Goal: Task Accomplishment & Management: Manage account settings

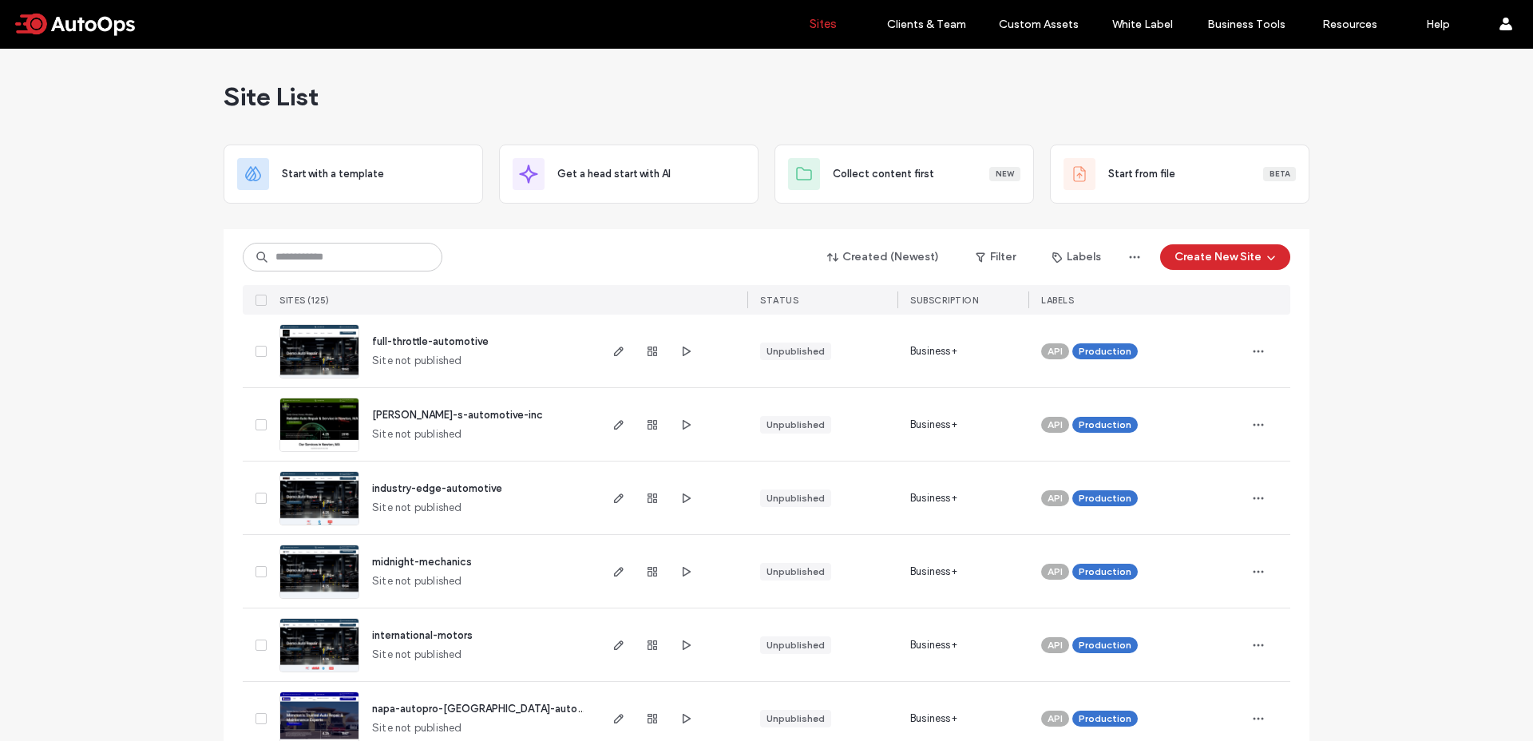
click at [342, 253] on input at bounding box center [343, 257] width 200 height 29
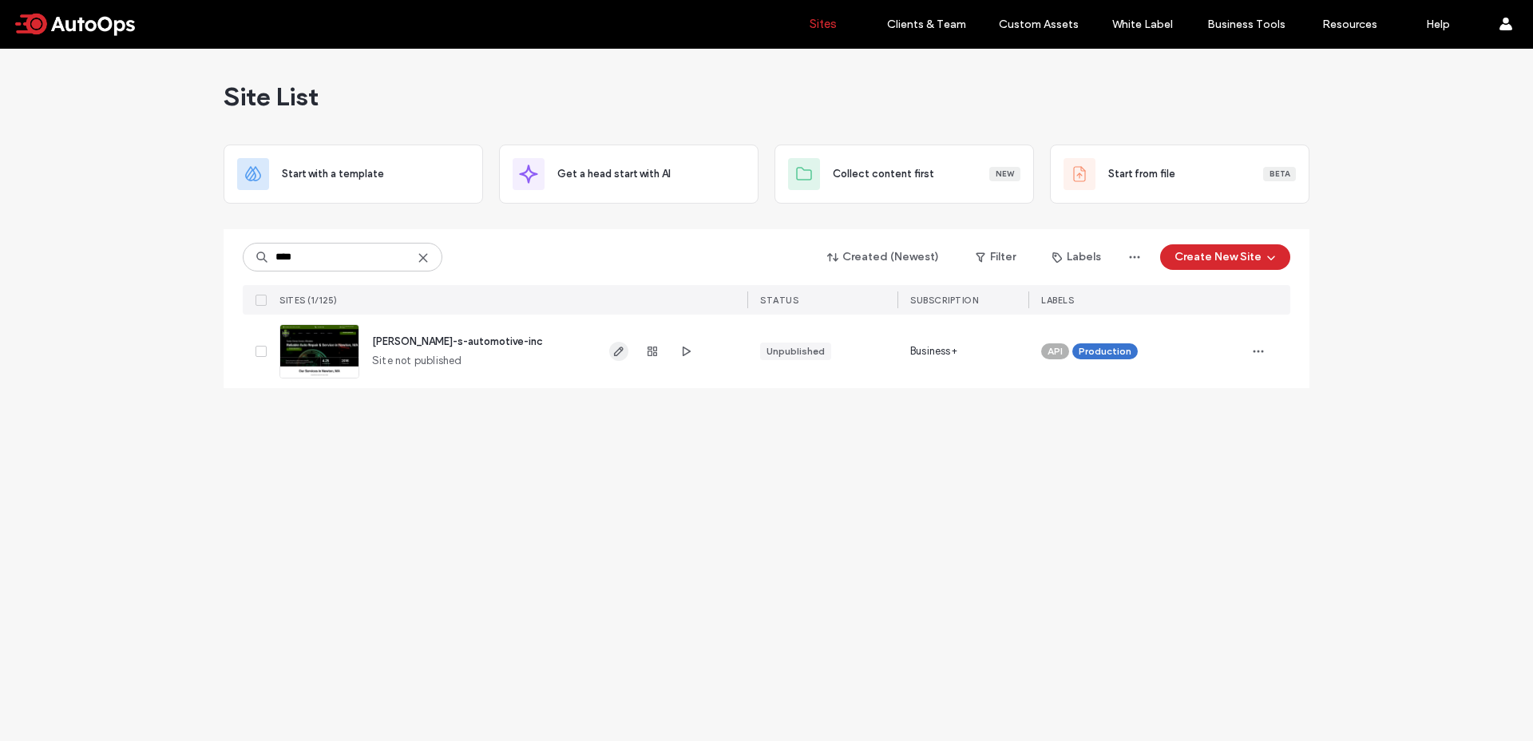
type input "****"
click at [621, 348] on icon "button" at bounding box center [619, 351] width 13 height 13
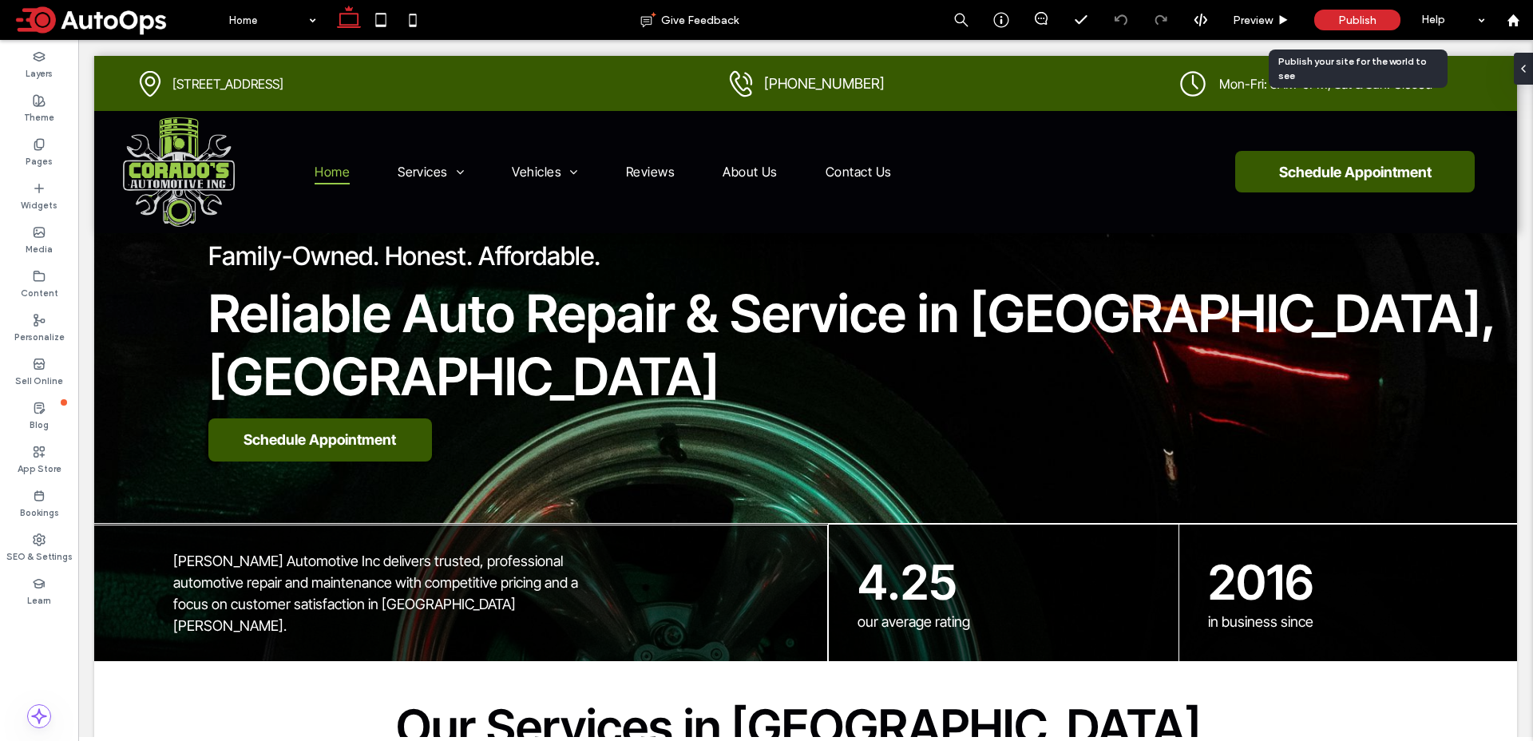
click at [1356, 22] on span "Publish" at bounding box center [1357, 21] width 38 height 14
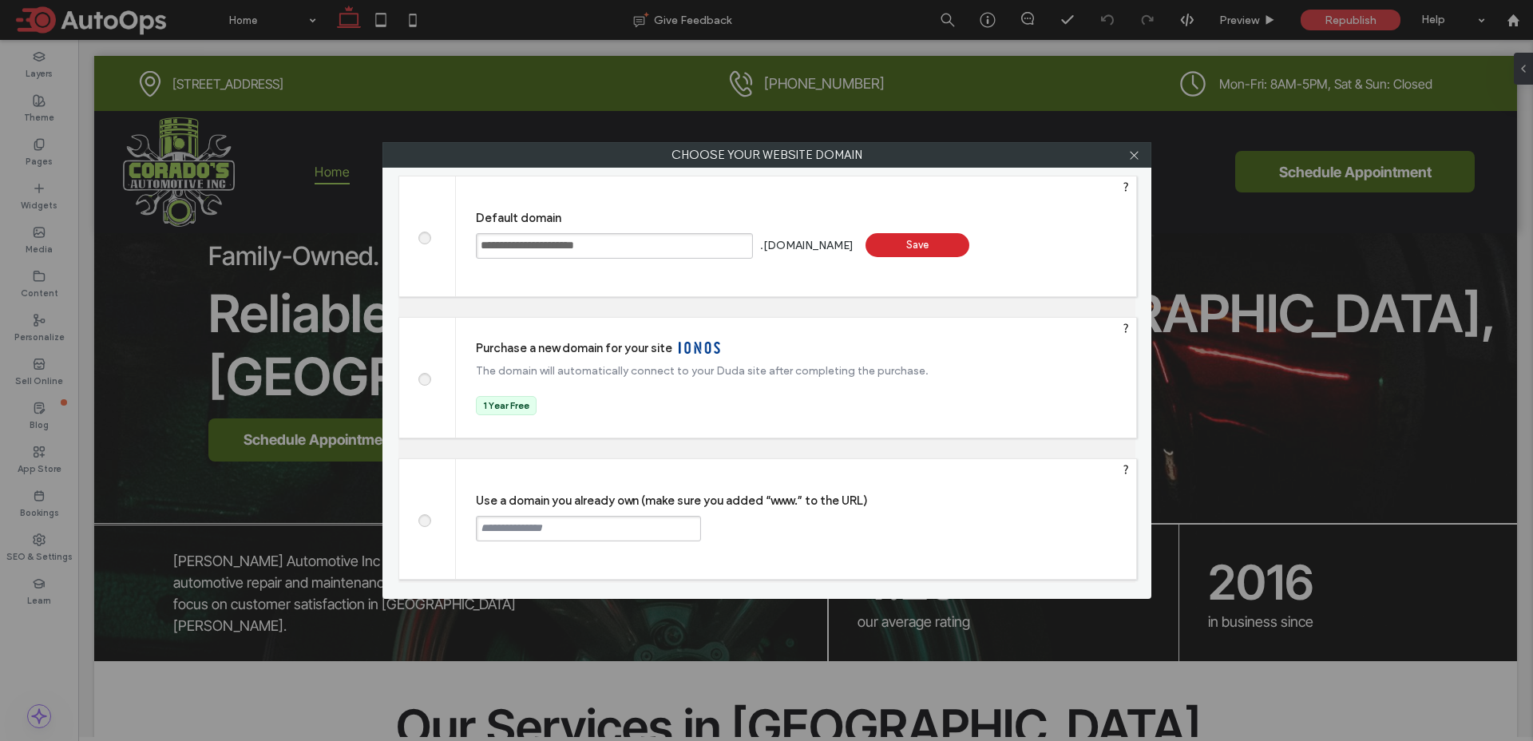
click at [424, 383] on span at bounding box center [424, 377] width 0 height 12
click at [1000, 373] on div "Save" at bounding box center [990, 371] width 104 height 24
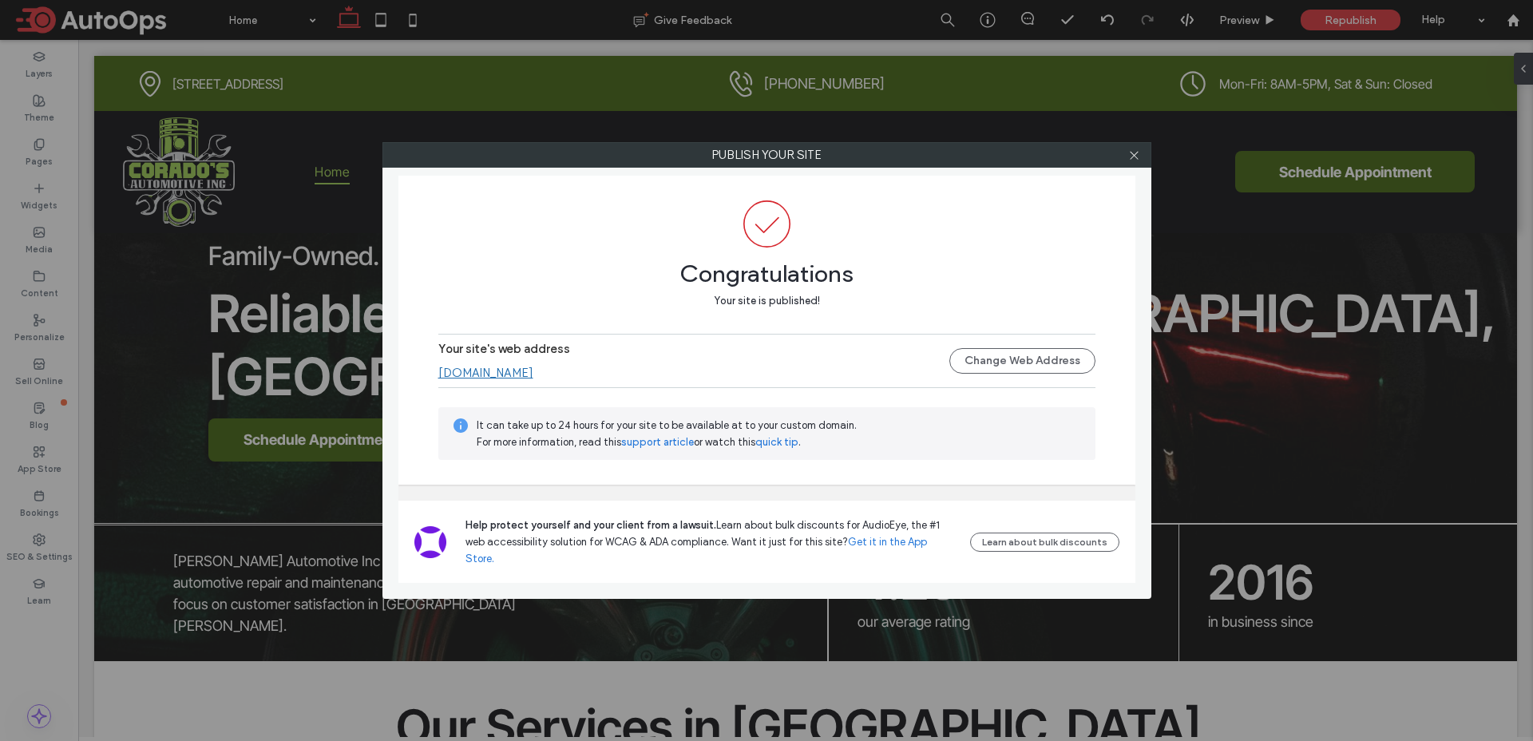
click at [1126, 155] on div at bounding box center [1135, 155] width 24 height 24
click at [1133, 152] on icon at bounding box center [1134, 155] width 12 height 12
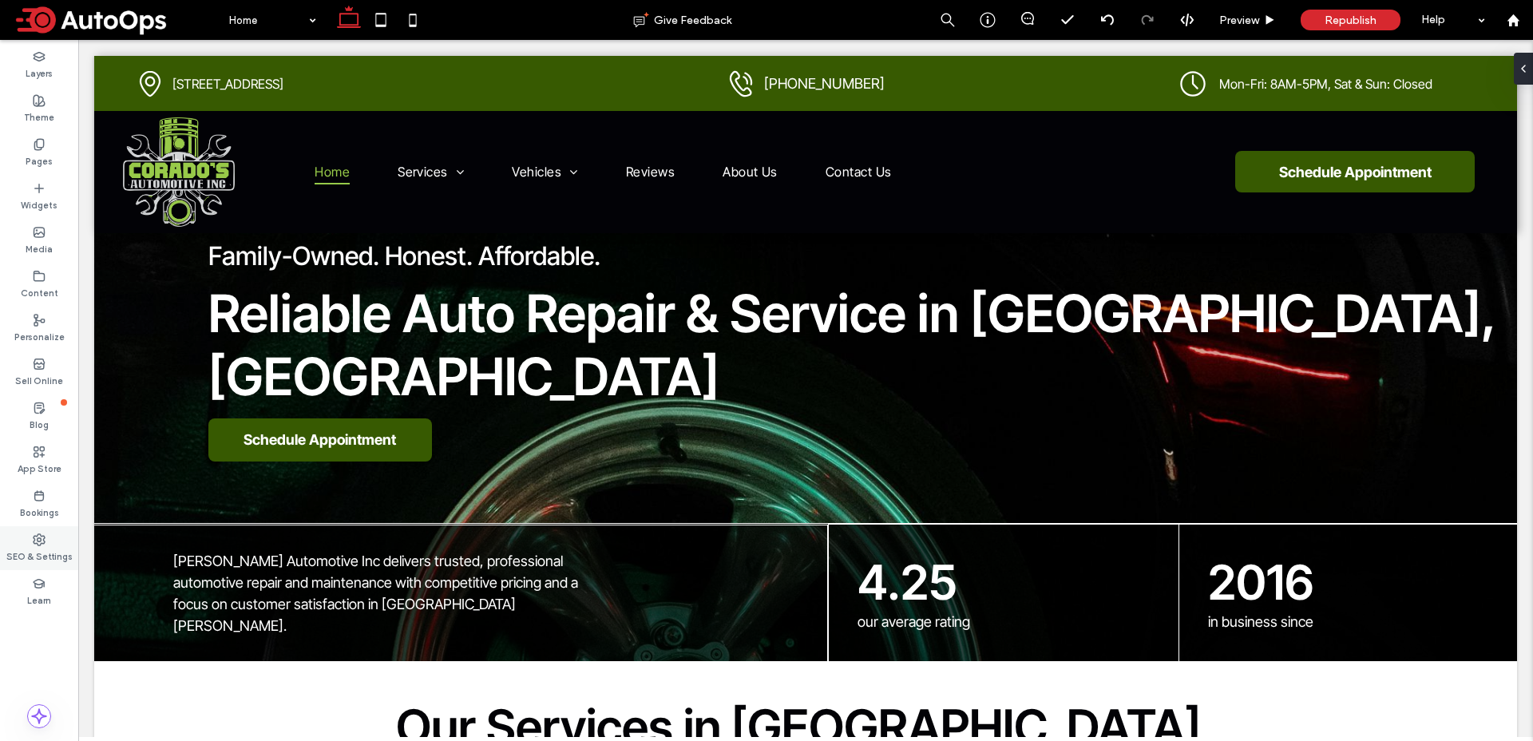
click at [36, 546] on label "SEO & Settings" at bounding box center [39, 555] width 66 height 18
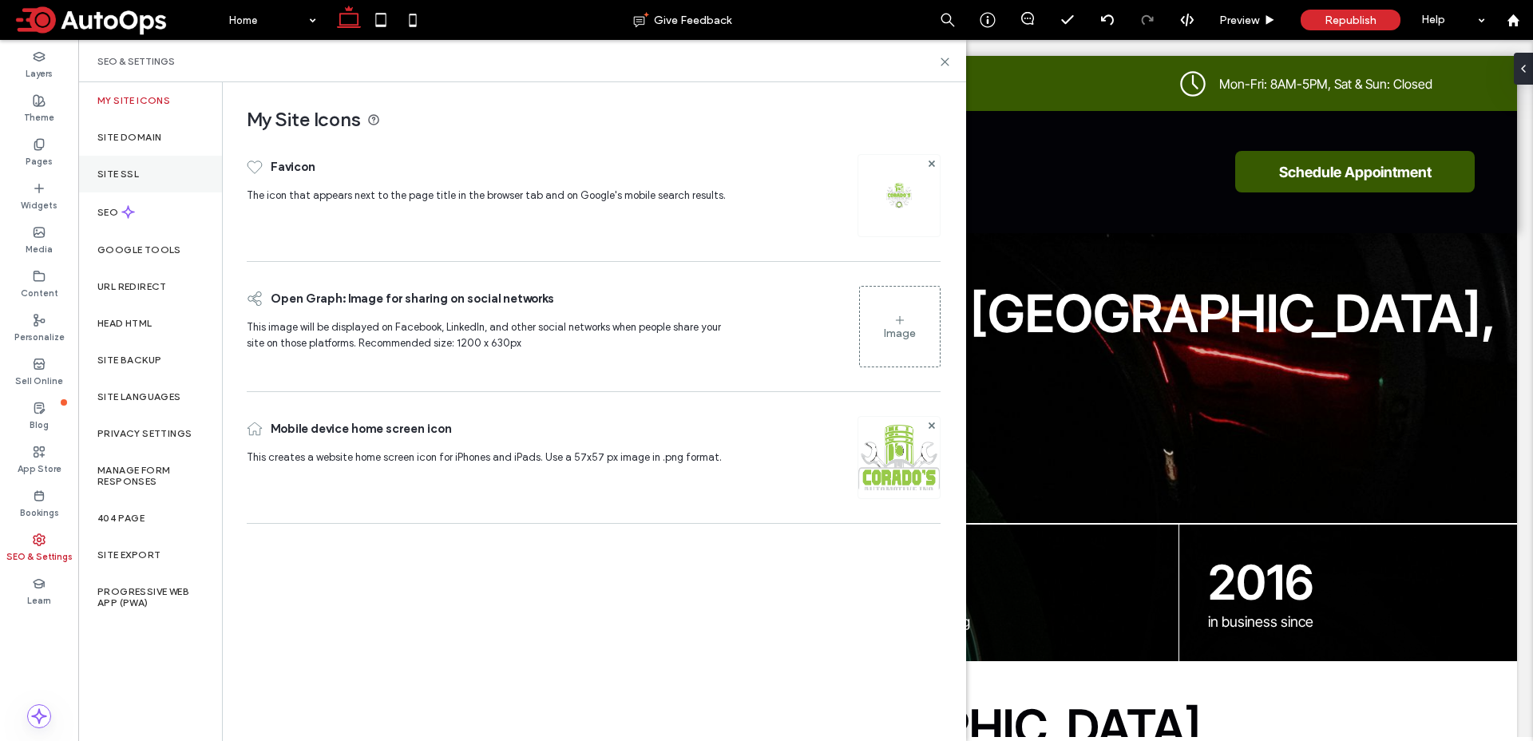
click at [145, 164] on div "Site SSL" at bounding box center [150, 174] width 144 height 37
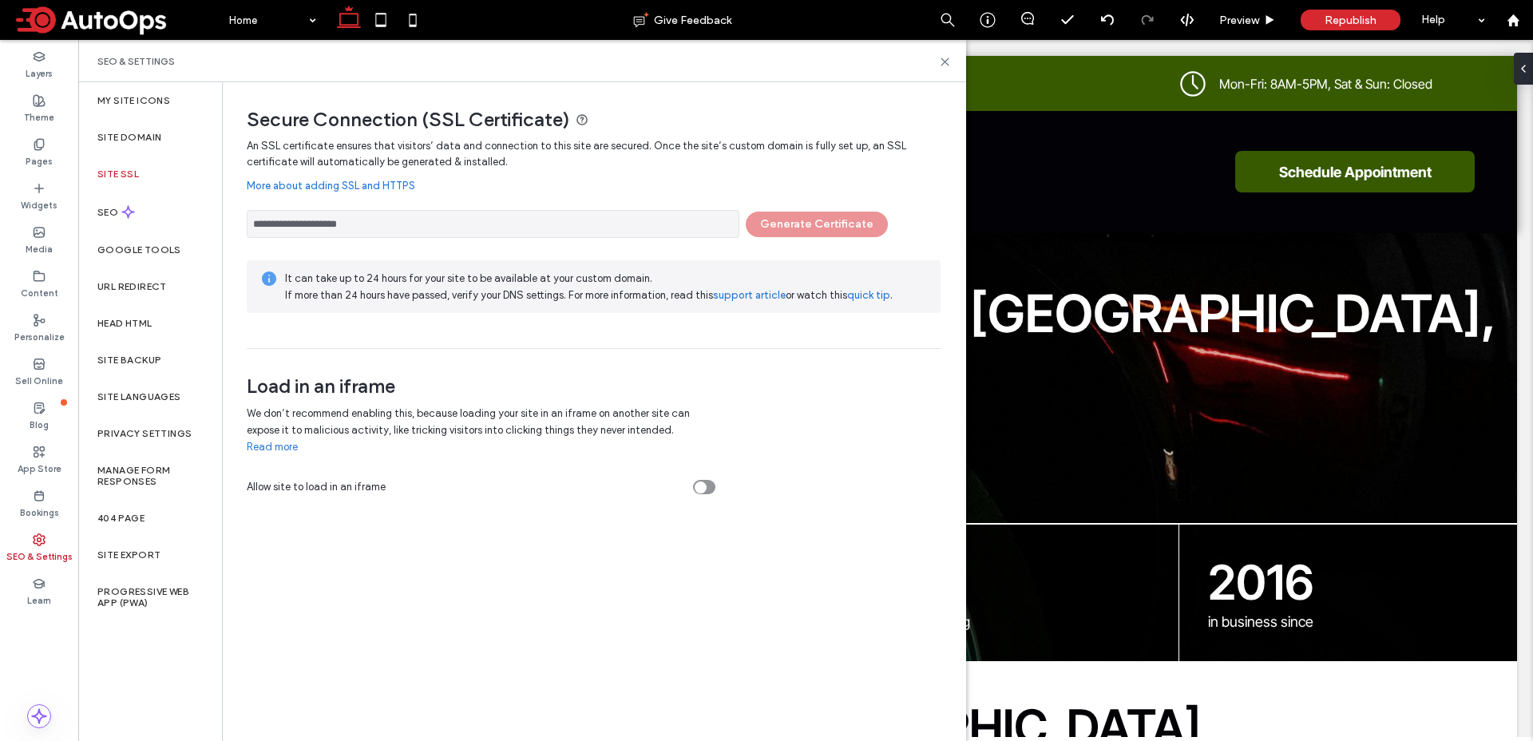
click at [99, 17] on span at bounding box center [116, 20] width 208 height 32
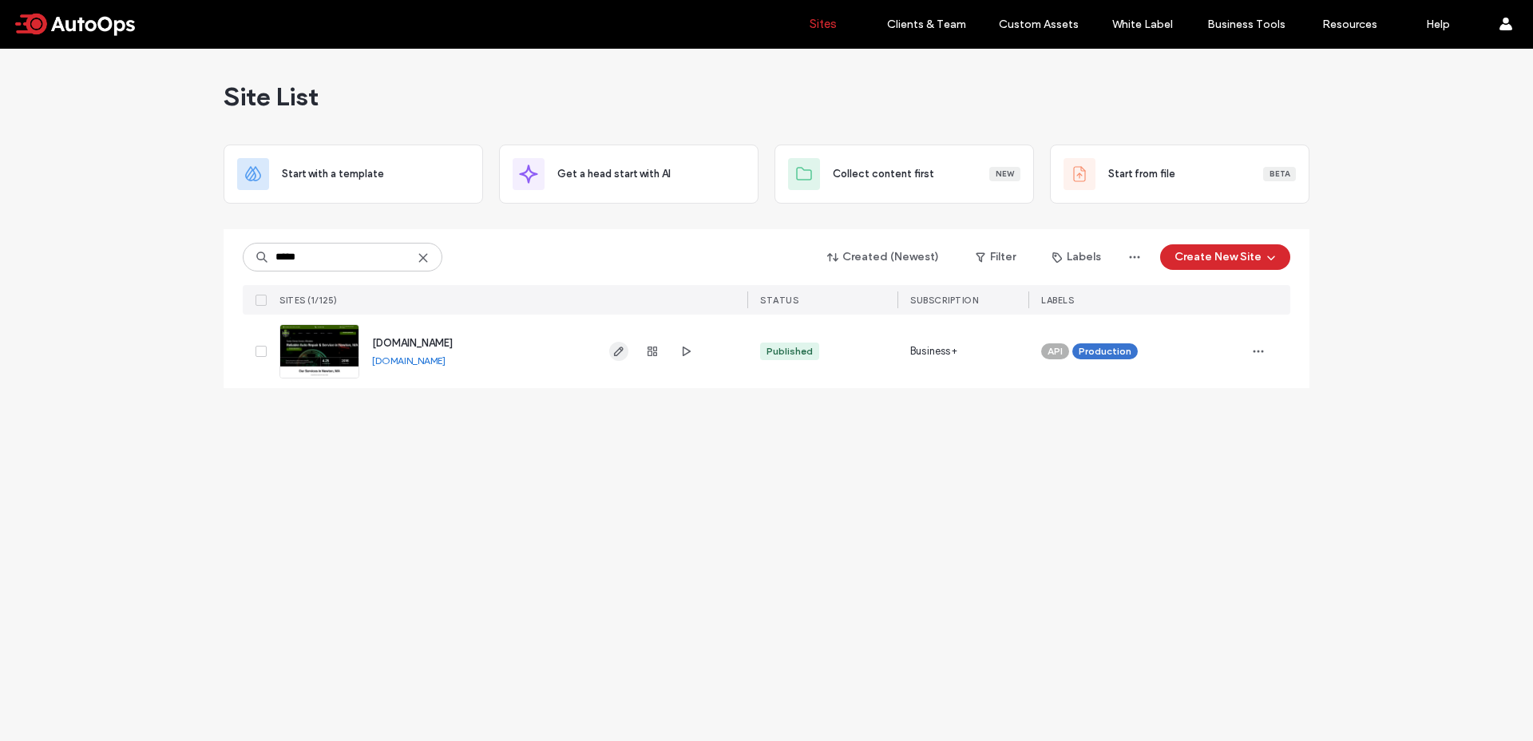
type input "*****"
click at [620, 352] on use "button" at bounding box center [619, 352] width 10 height 10
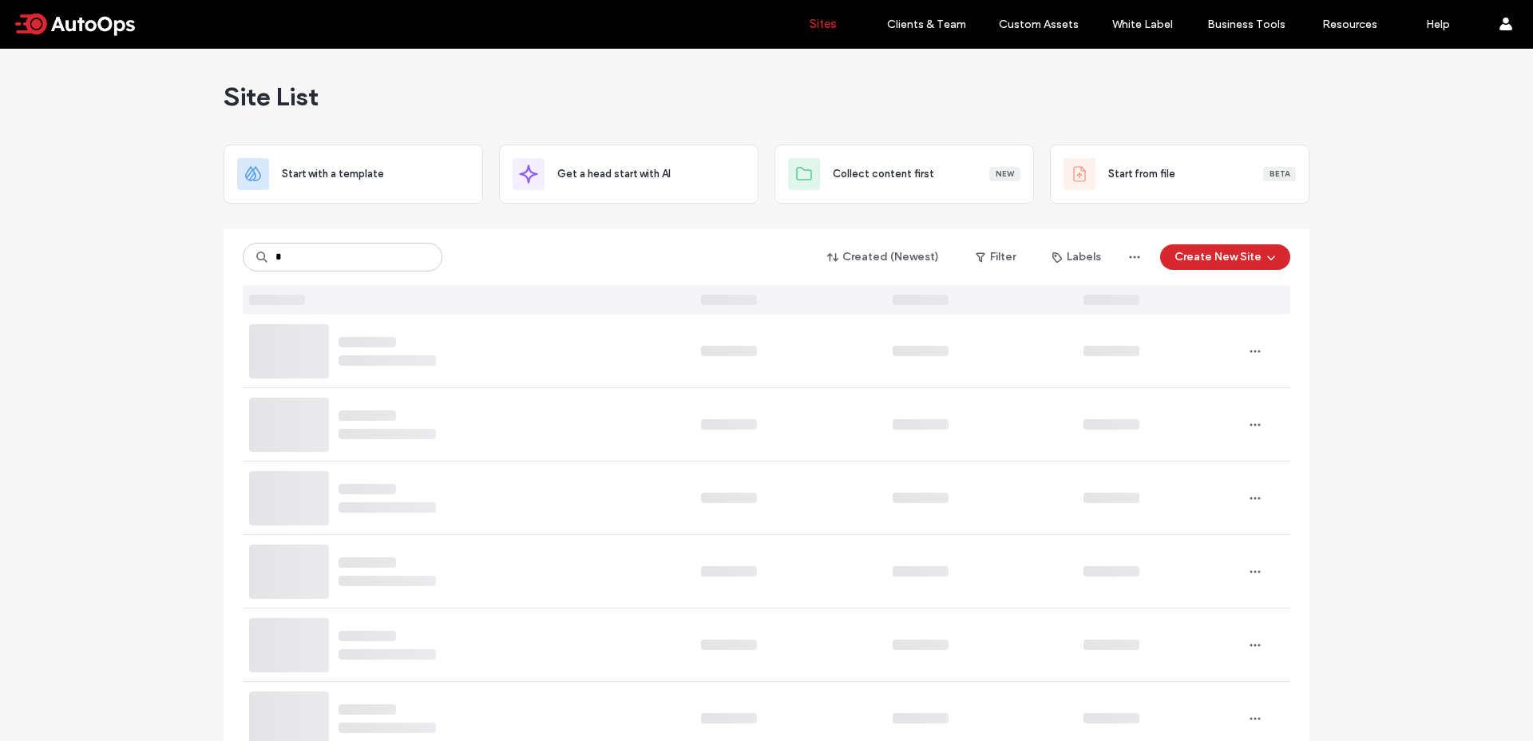
type input "*"
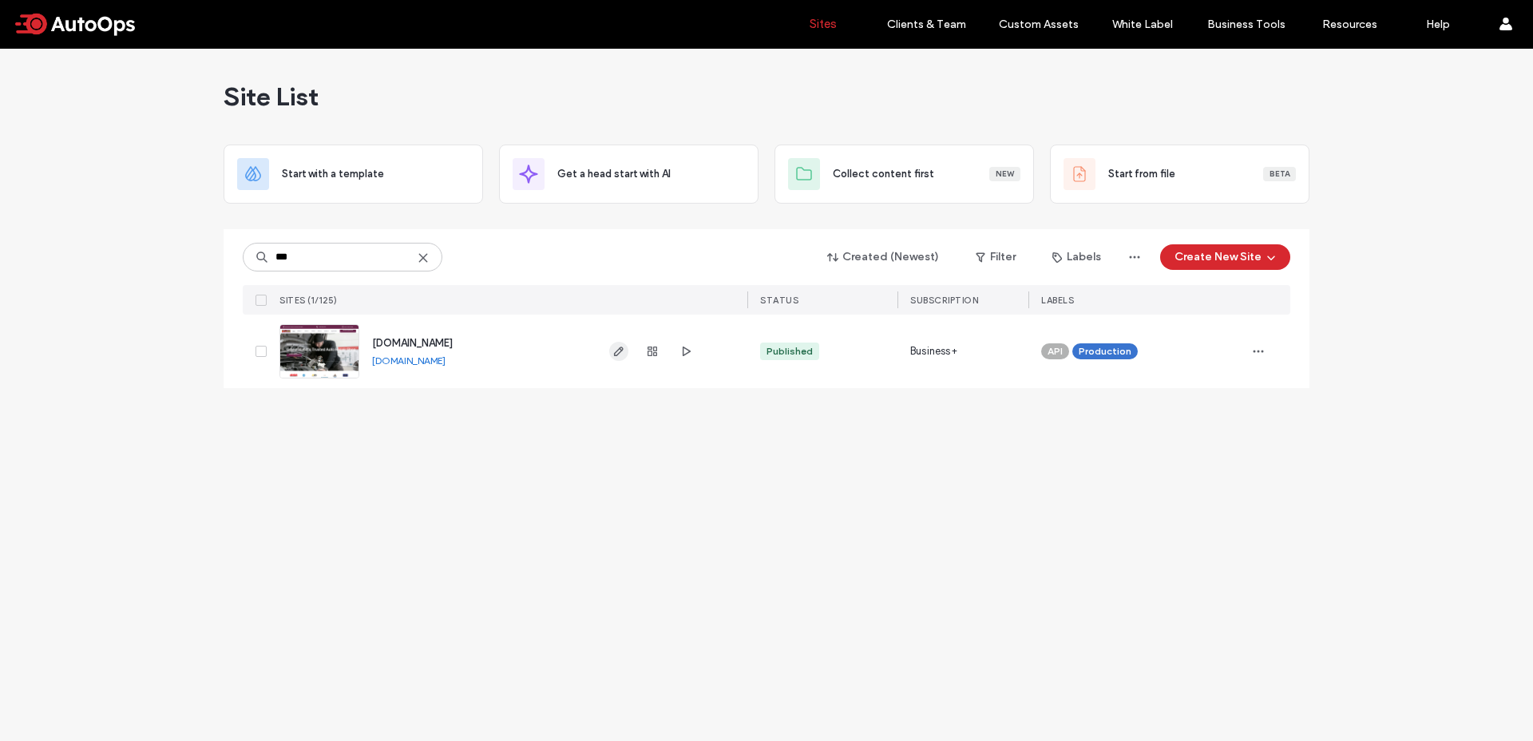
type input "***"
click at [613, 348] on icon "button" at bounding box center [619, 351] width 13 height 13
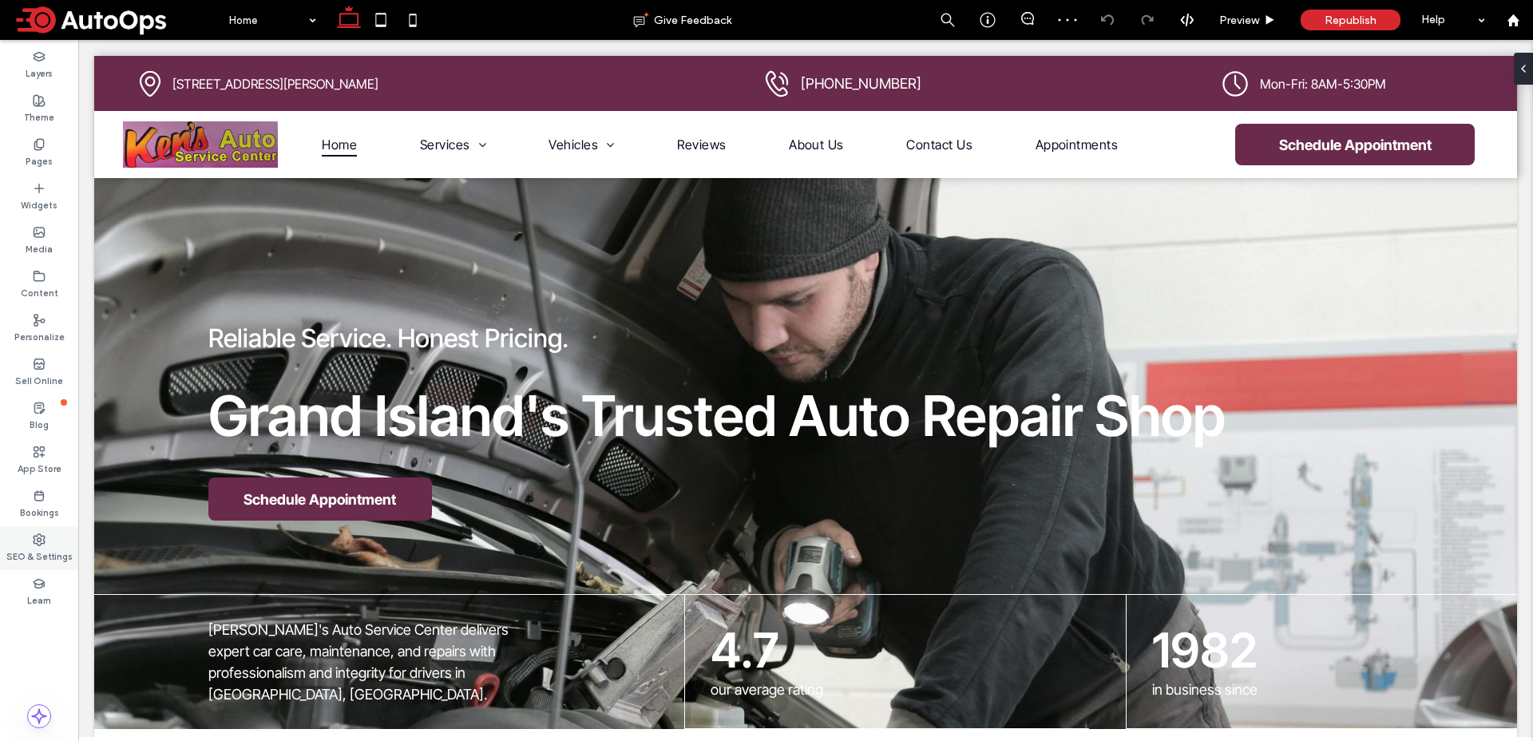
click at [46, 546] on label "SEO & Settings" at bounding box center [39, 555] width 66 height 18
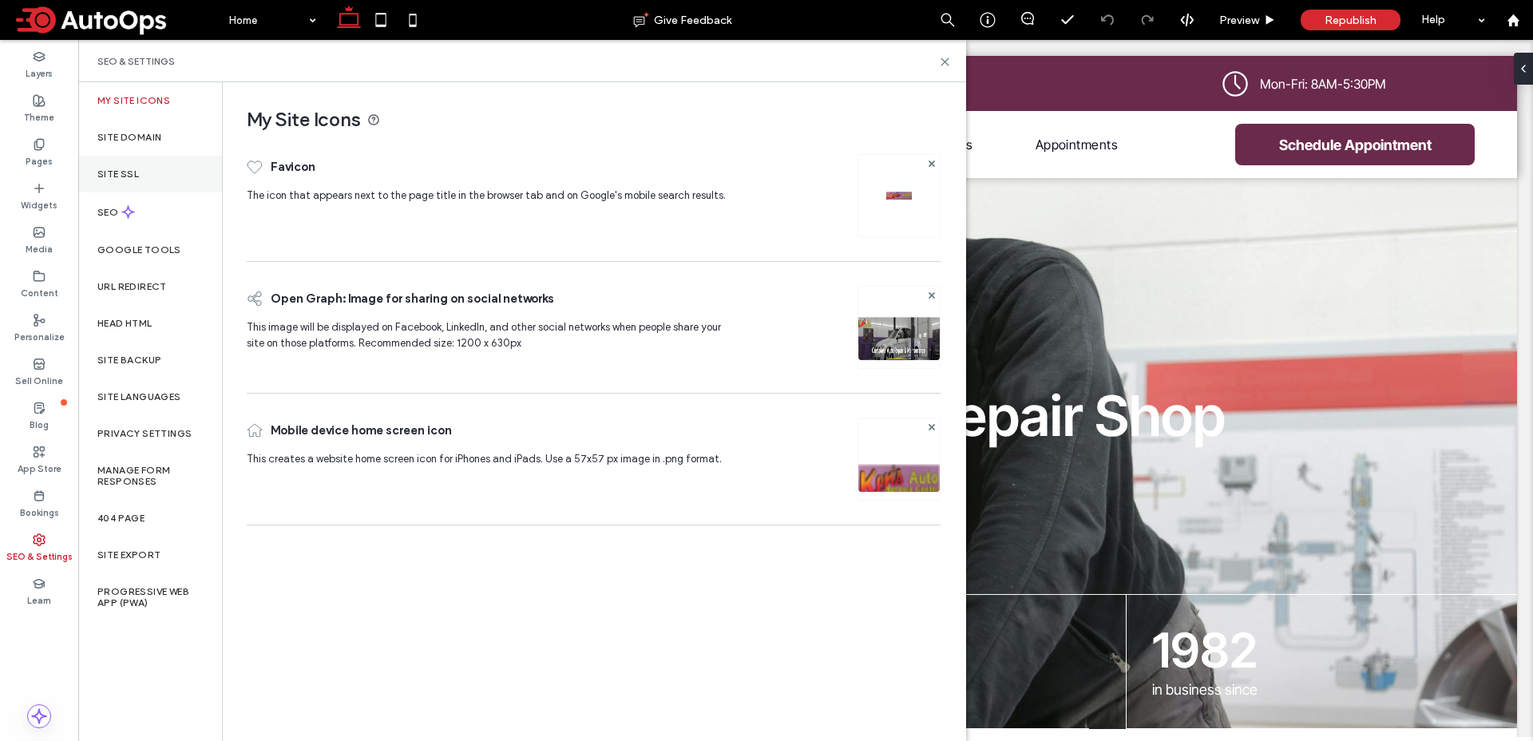
click at [141, 176] on div "Site SSL" at bounding box center [150, 174] width 144 height 37
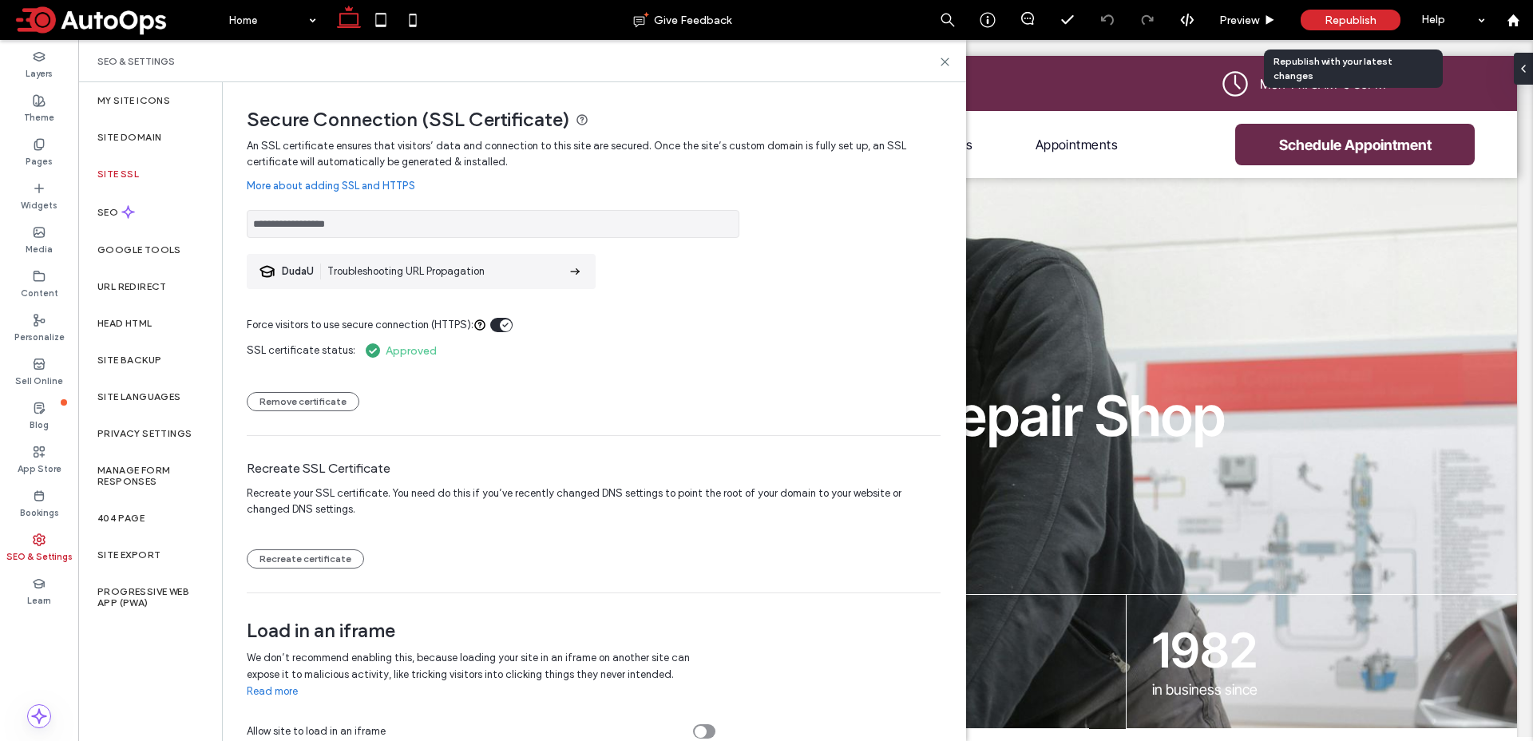
click at [1335, 16] on span "Republish" at bounding box center [1351, 21] width 52 height 14
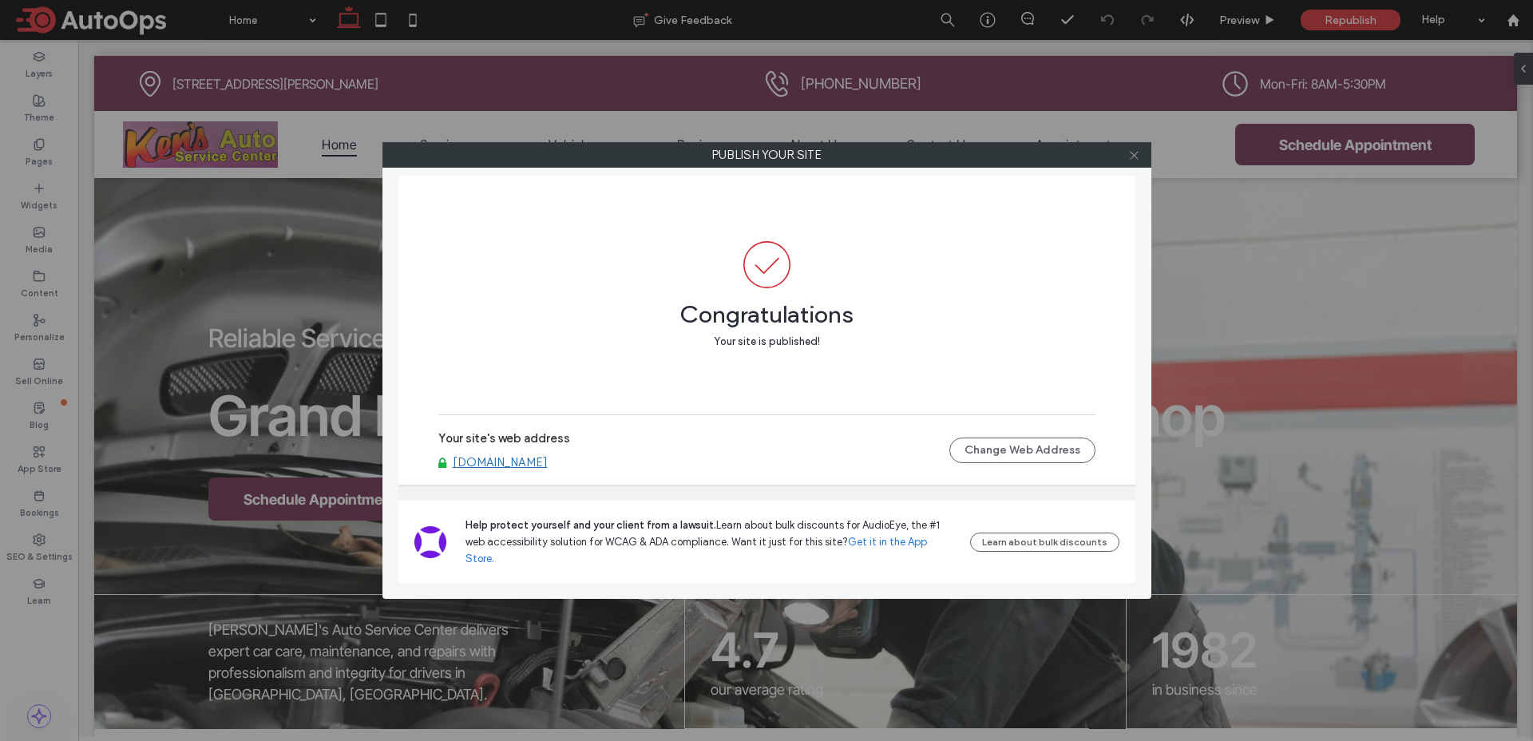
click at [1131, 162] on span at bounding box center [1134, 155] width 12 height 24
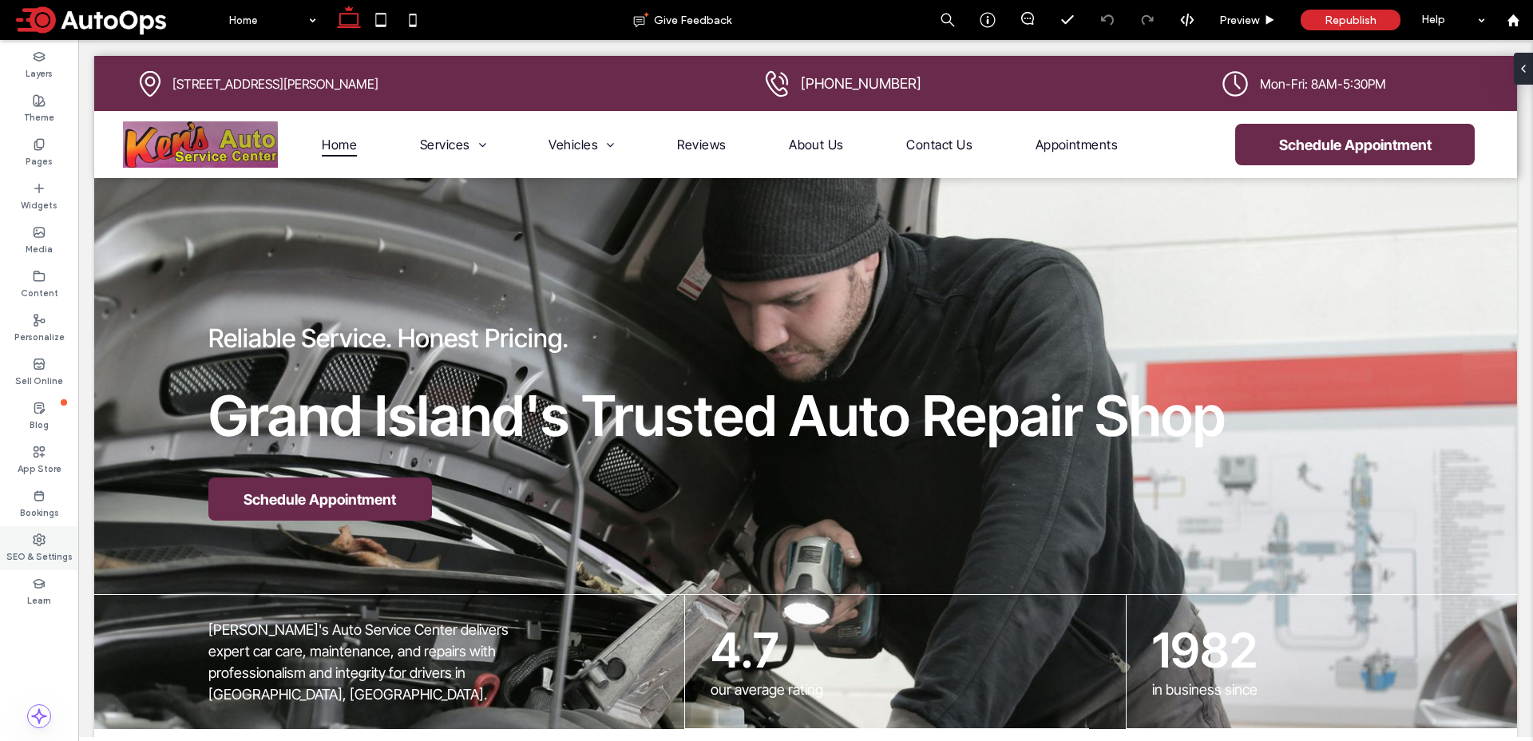
click at [34, 539] on use at bounding box center [39, 539] width 11 height 11
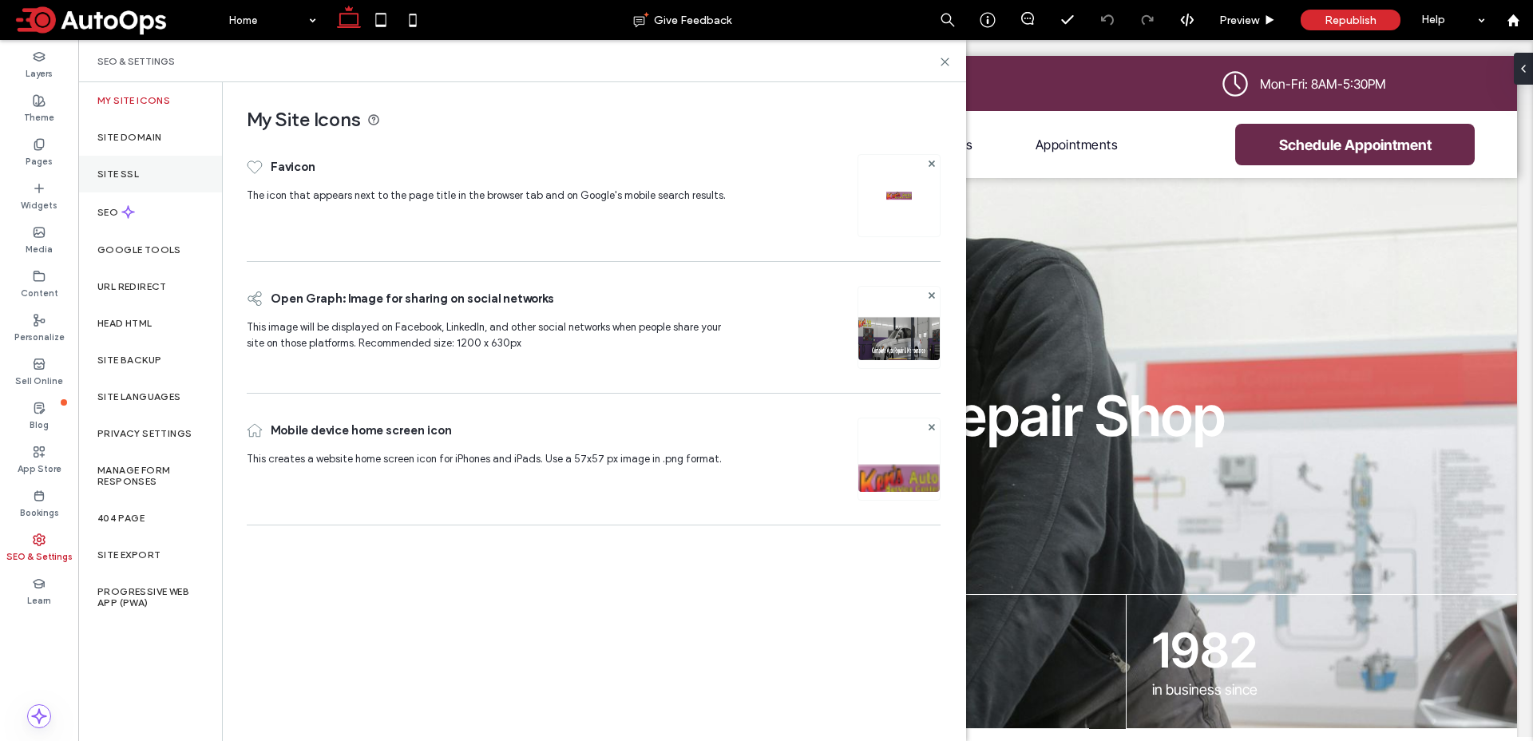
click at [145, 172] on div "Site SSL" at bounding box center [150, 174] width 144 height 37
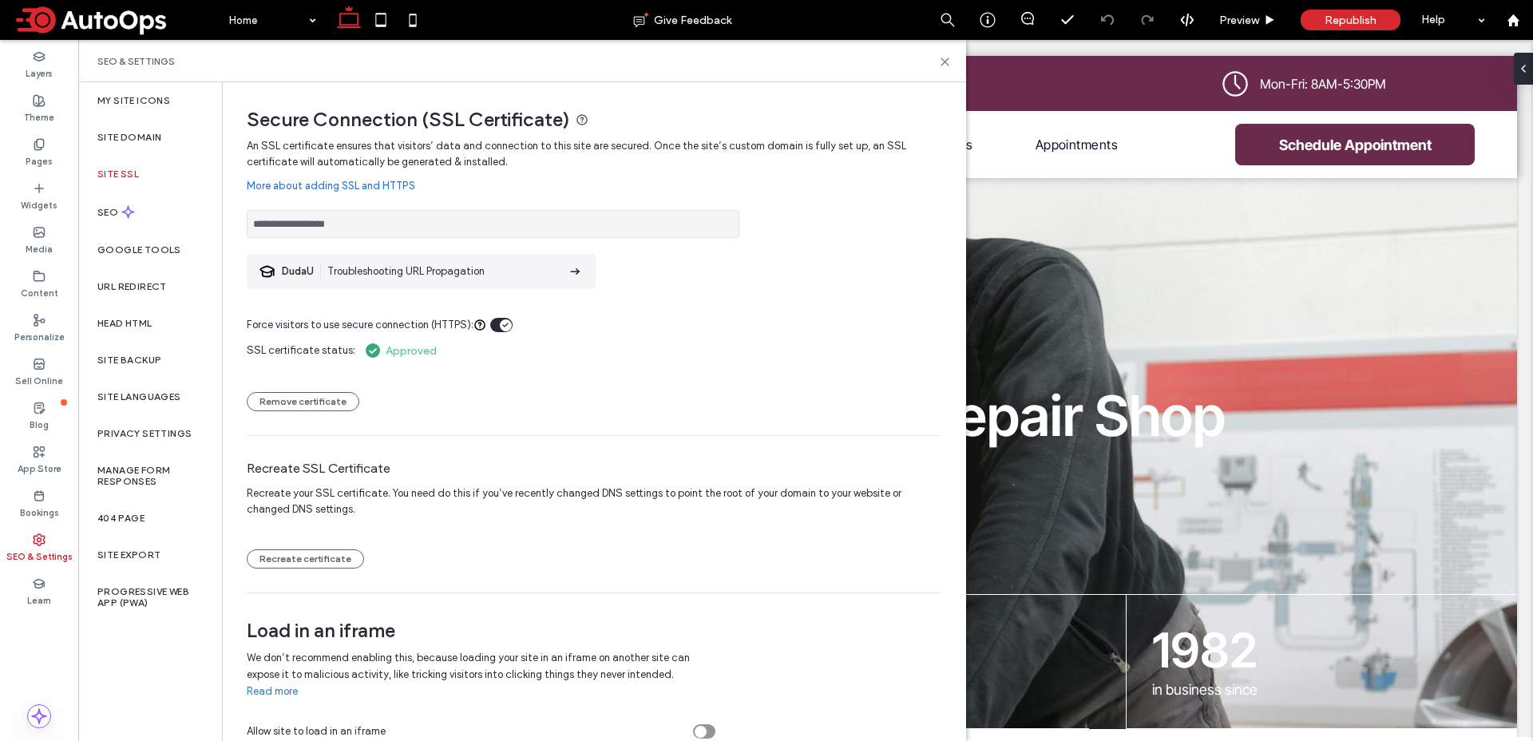
click at [414, 441] on div "Recreate SSL Certificate Recreate your SSL certificate. You need do this if you…" at bounding box center [594, 489] width 694 height 157
click at [399, 583] on div "**********" at bounding box center [594, 365] width 694 height 454
